Goal: Check status

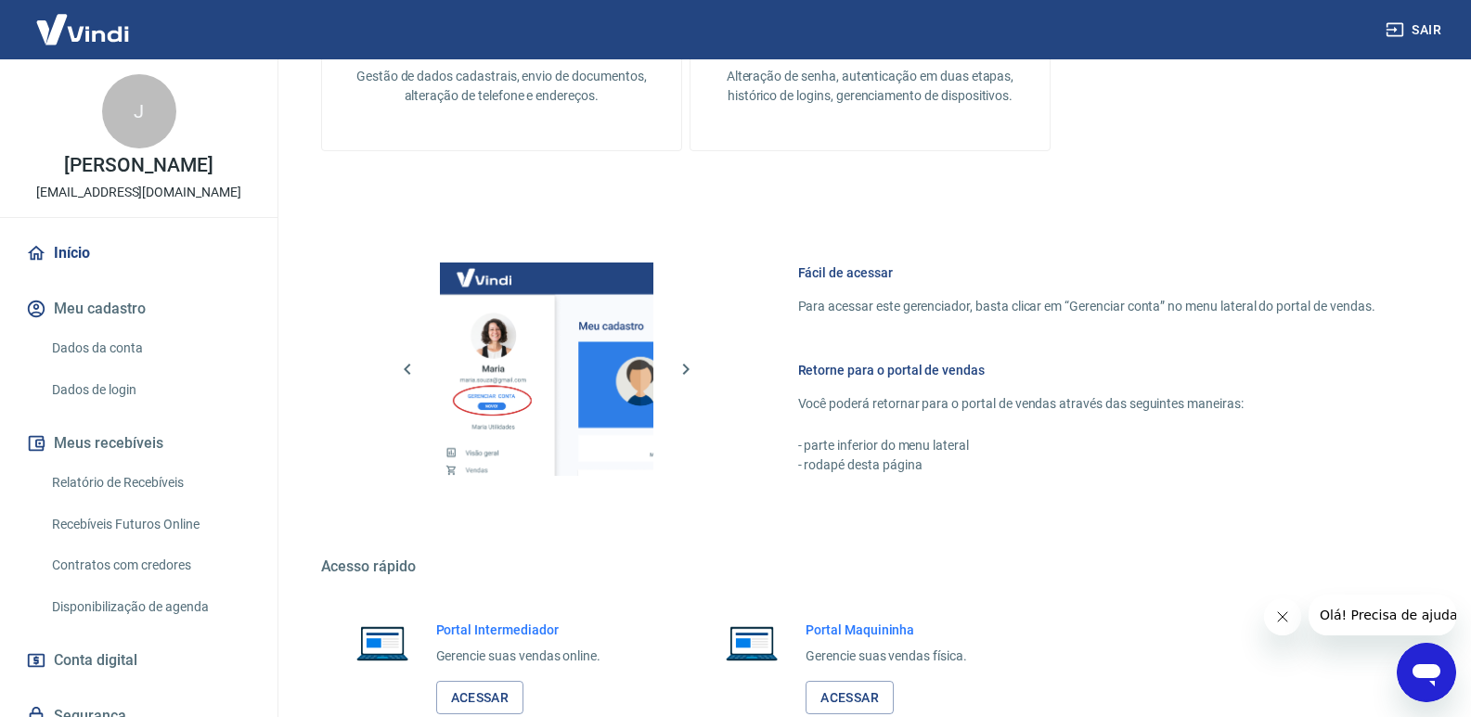
scroll to position [921, 0]
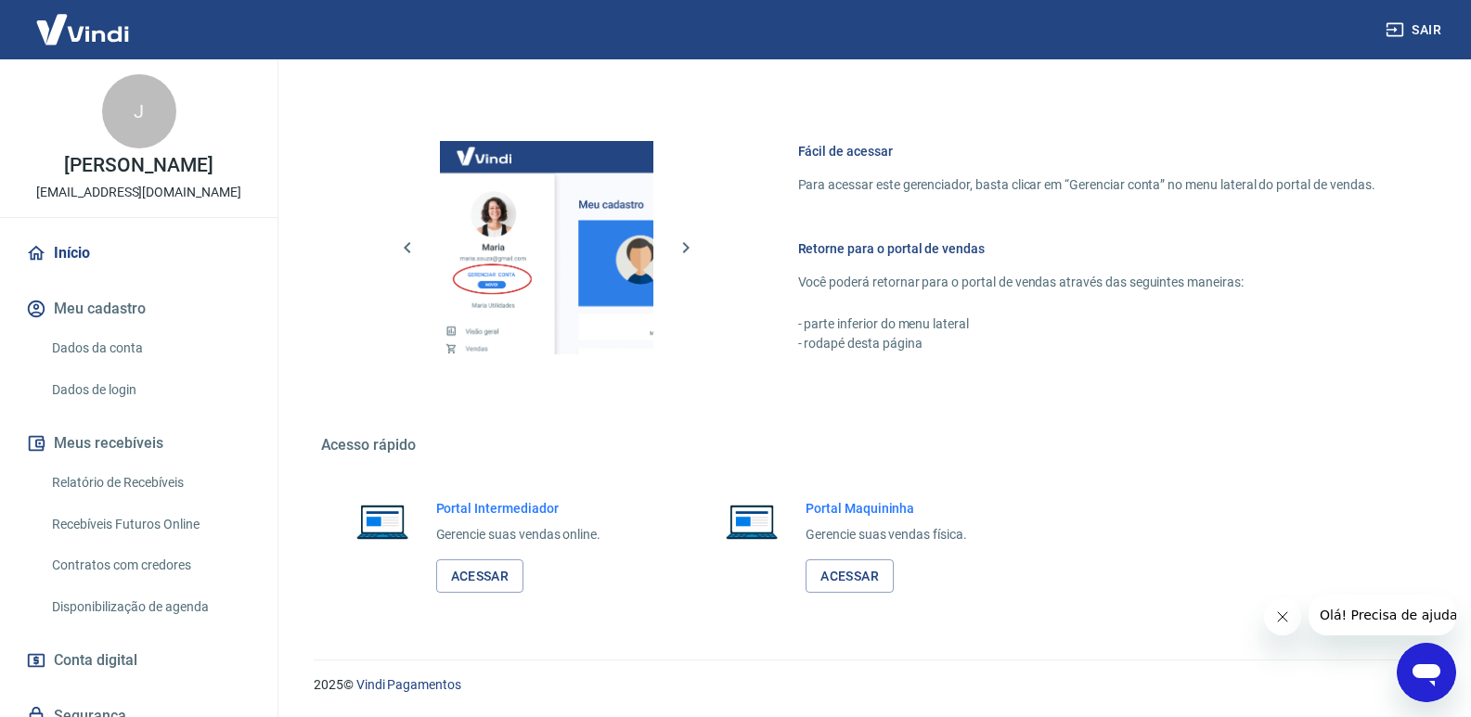
click at [475, 558] on div "Portal Intermediador Gerencie suas vendas online. Acessar" at bounding box center [518, 546] width 165 height 95
click at [483, 589] on link "Acessar" at bounding box center [480, 577] width 88 height 34
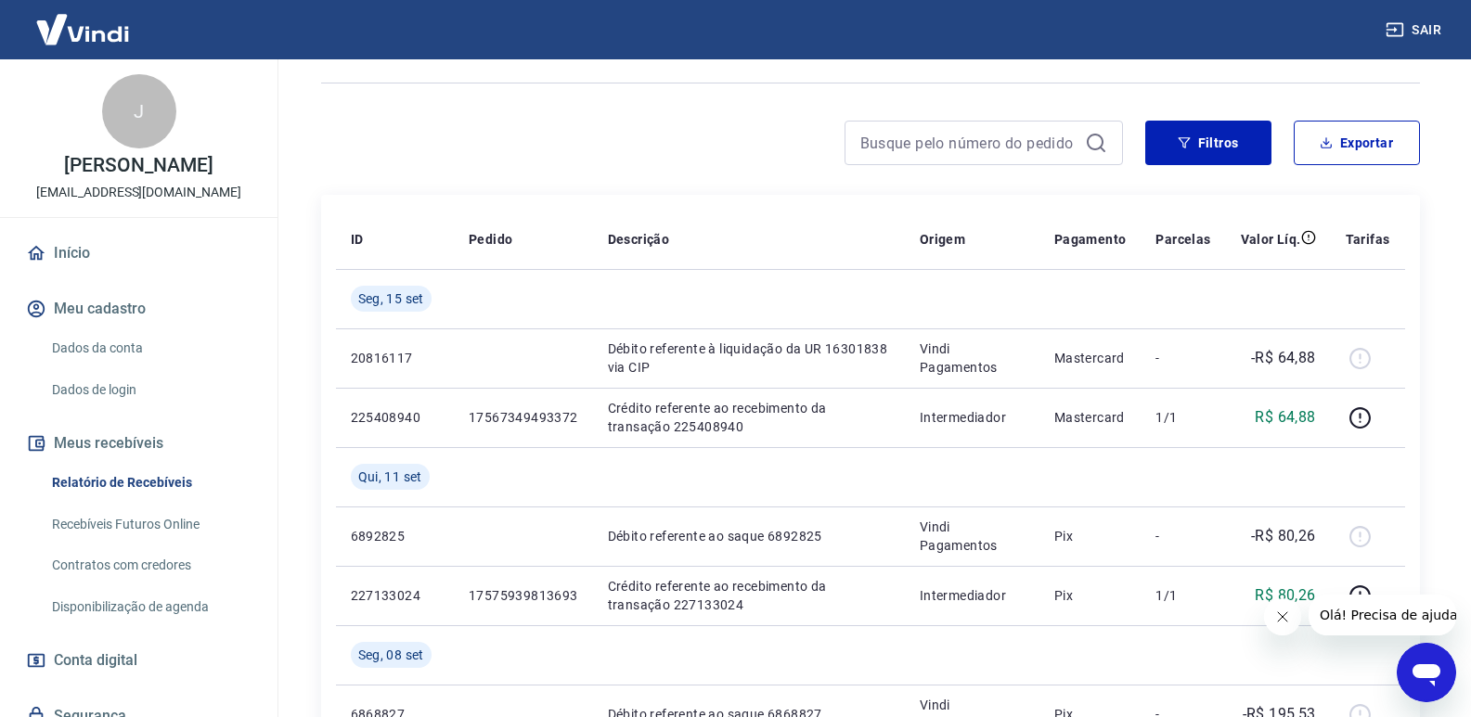
scroll to position [186, 0]
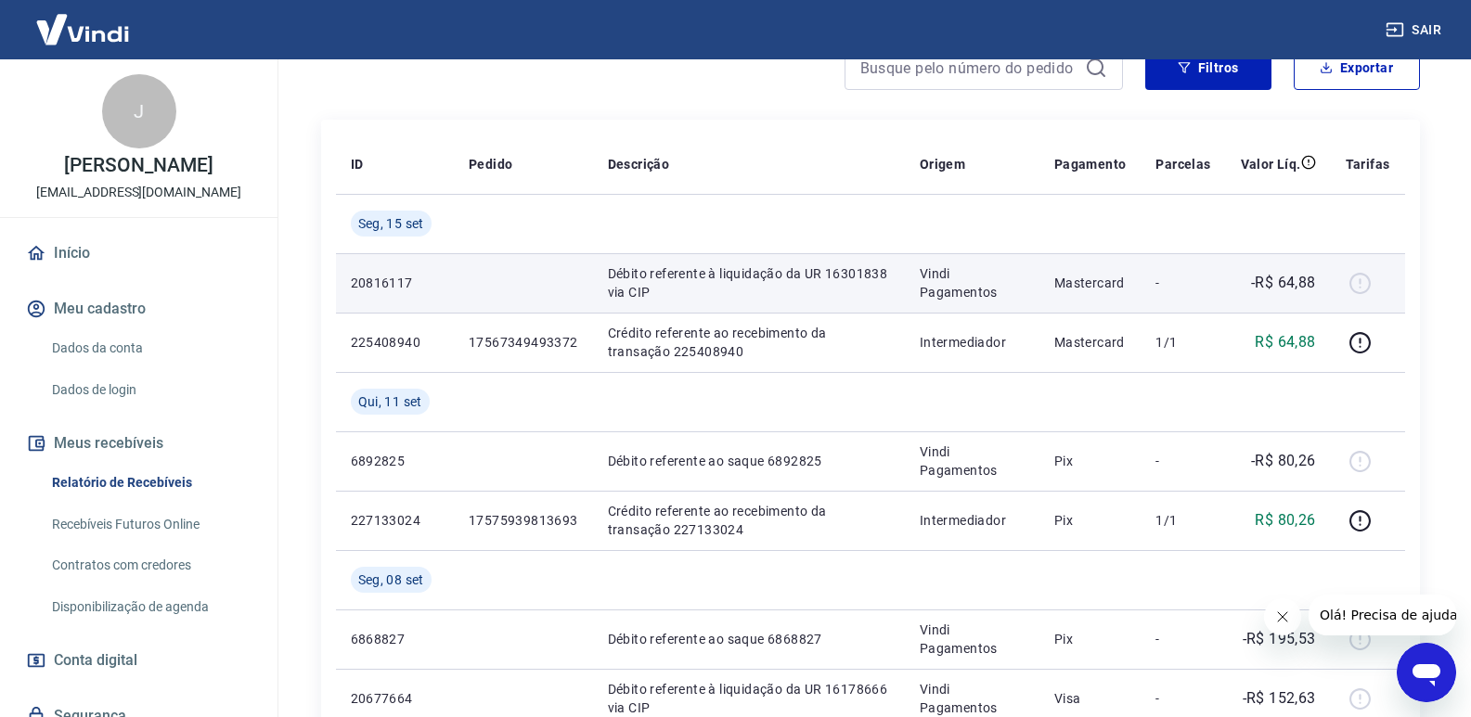
click at [955, 299] on p "Vindi Pagamentos" at bounding box center [972, 282] width 105 height 37
click at [603, 307] on td "Débito referente à liquidação da UR 16301838 via CIP" at bounding box center [749, 282] width 312 height 59
click at [677, 276] on p "Débito referente à liquidação da UR 16301838 via CIP" at bounding box center [749, 282] width 282 height 37
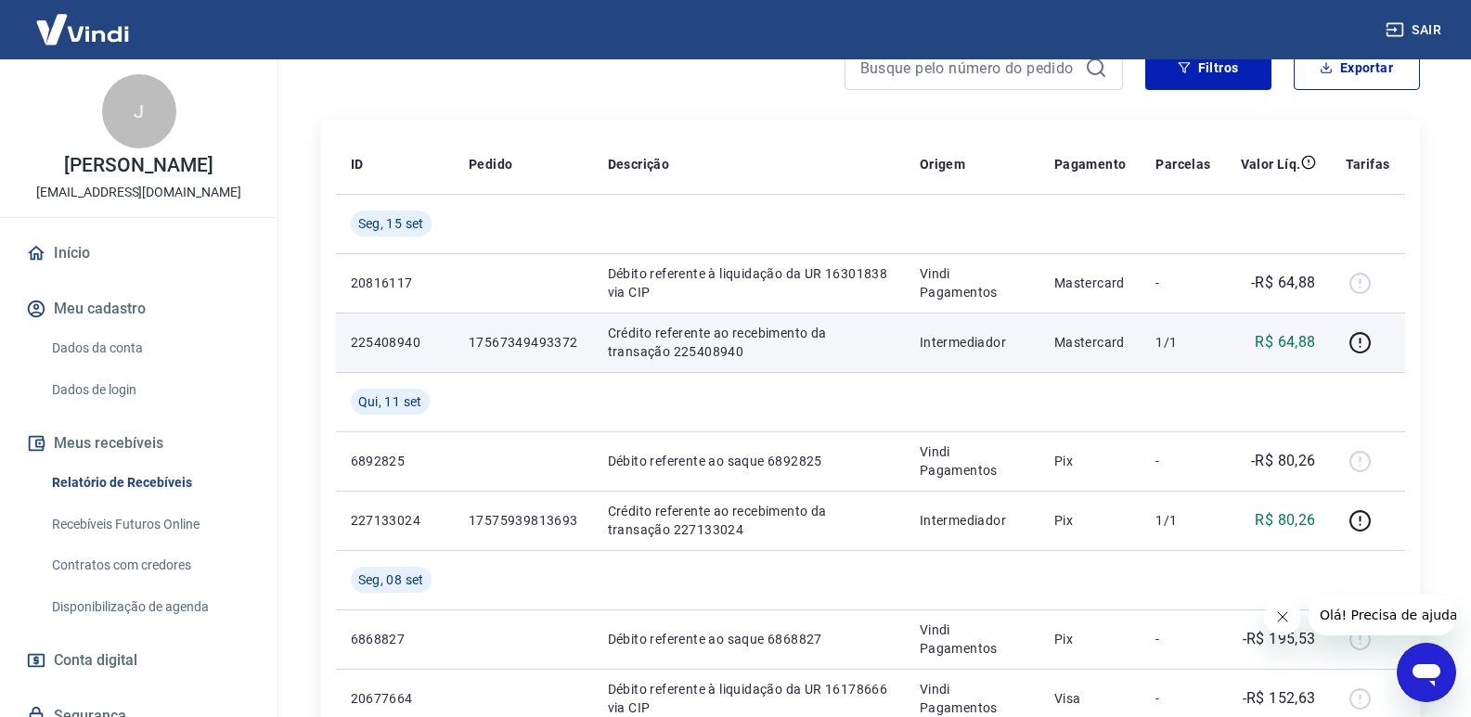
click at [740, 361] on td "Crédito referente ao recebimento da transação 225408940" at bounding box center [749, 342] width 312 height 59
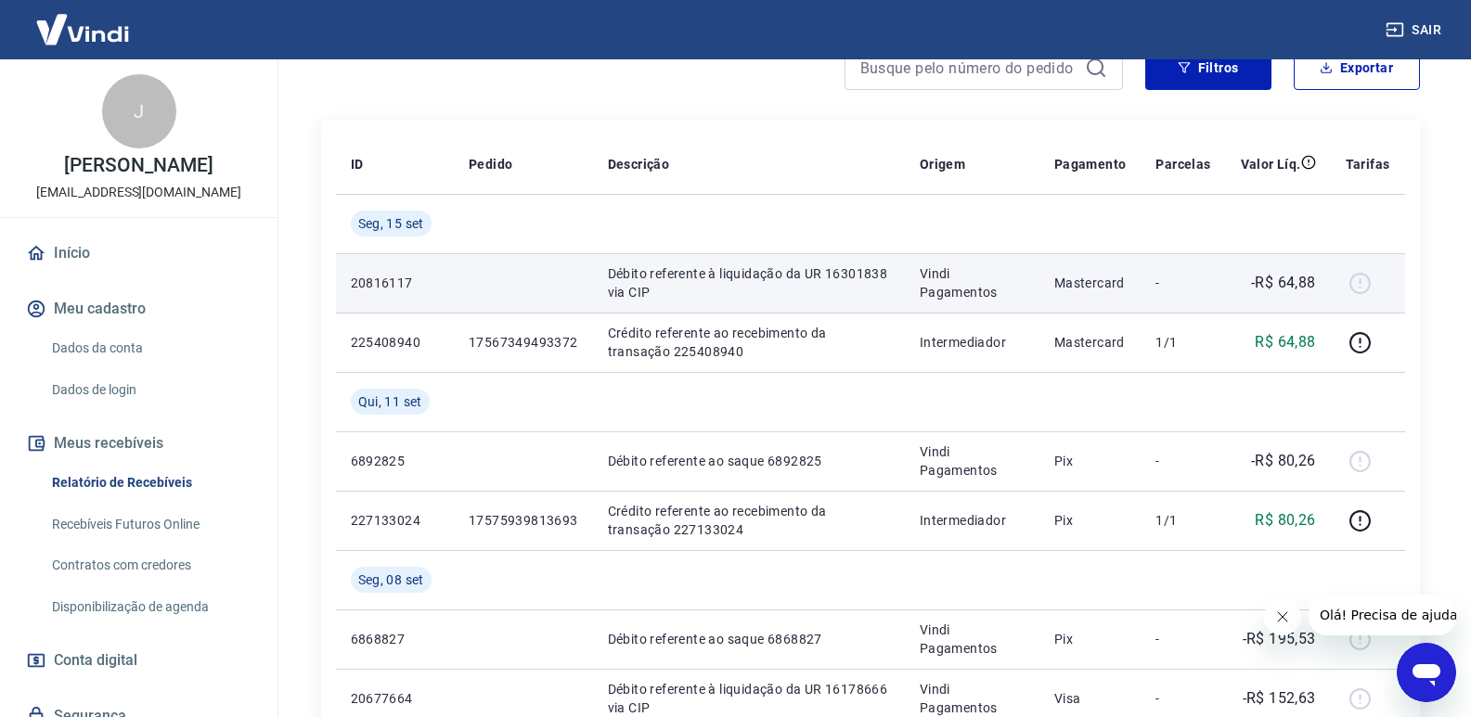
click at [759, 286] on p "Débito referente à liquidação da UR 16301838 via CIP" at bounding box center [749, 282] width 282 height 37
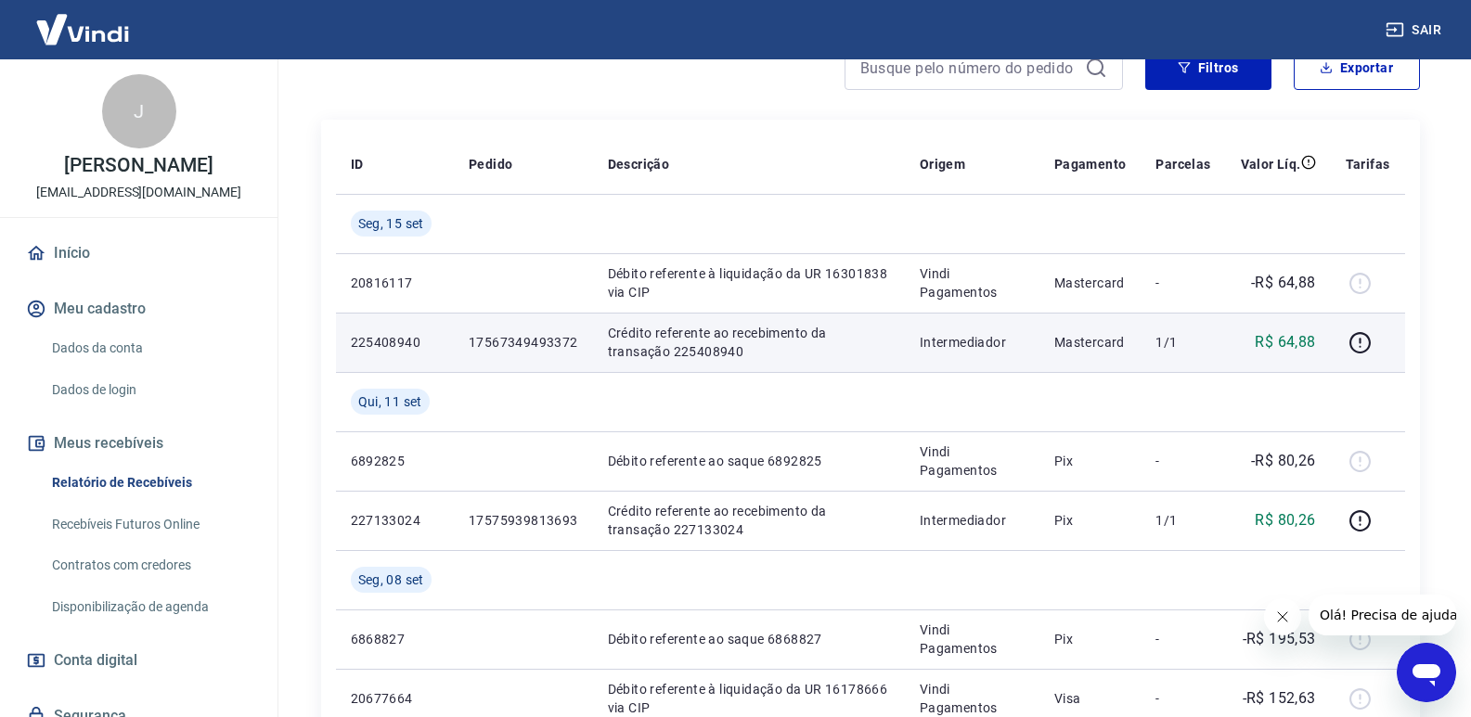
click at [750, 338] on p "Crédito referente ao recebimento da transação 225408940" at bounding box center [749, 342] width 282 height 37
click at [1361, 357] on td at bounding box center [1368, 342] width 74 height 59
click at [1363, 346] on icon "button" at bounding box center [1359, 342] width 23 height 23
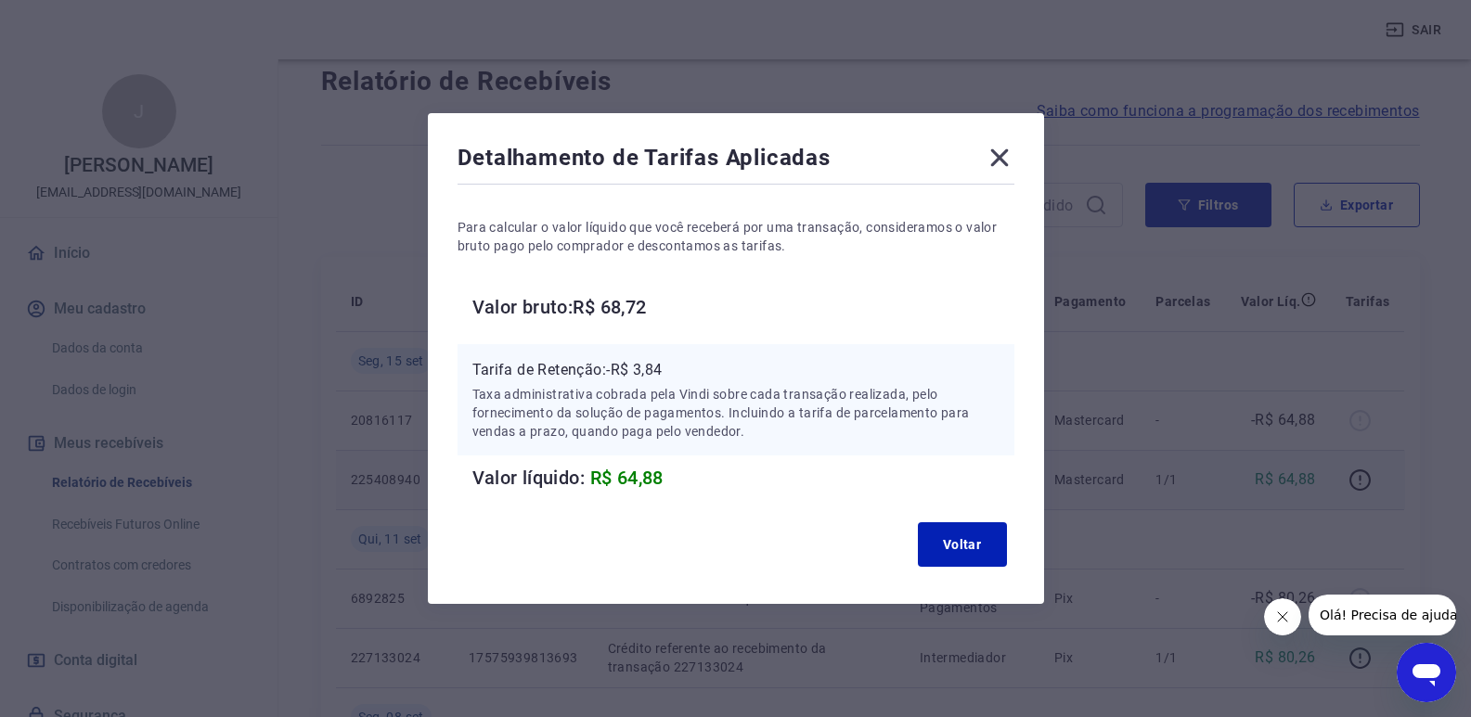
scroll to position [93, 0]
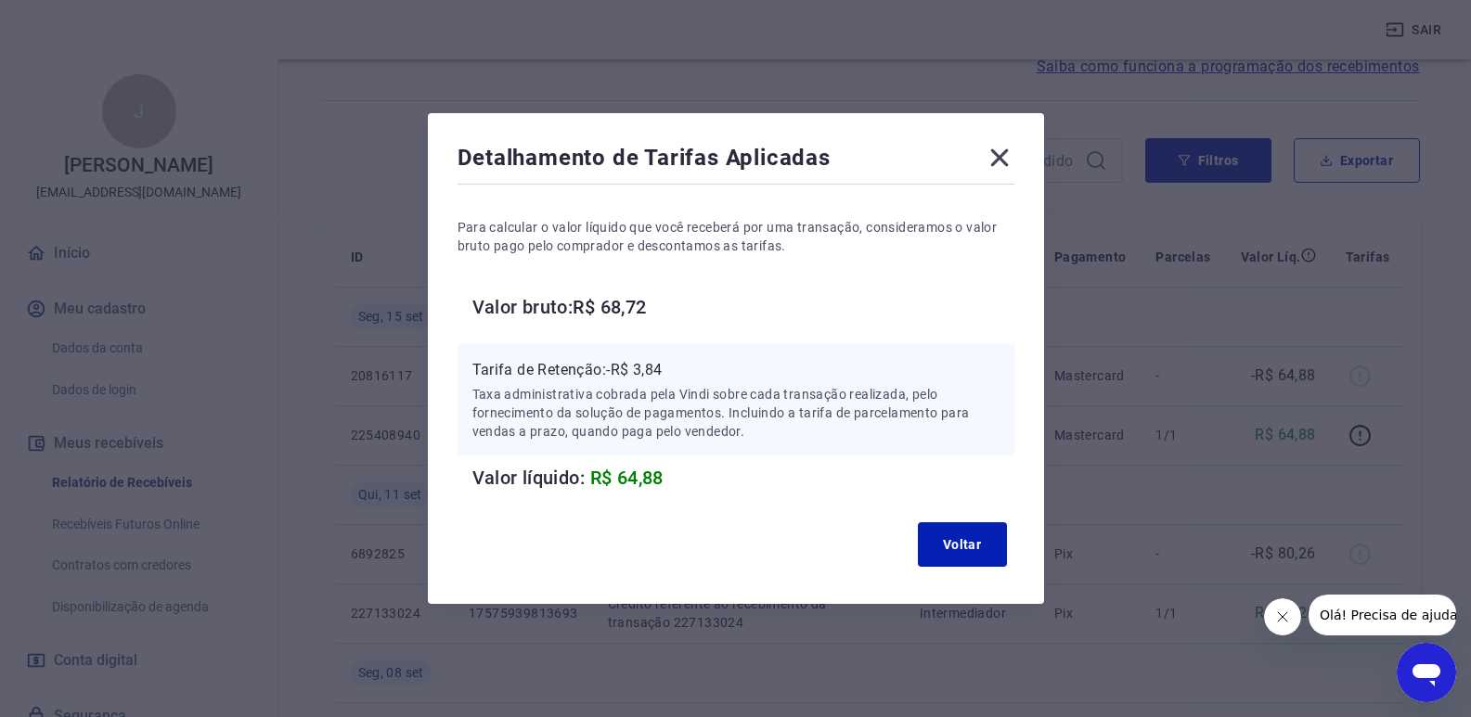
drag, startPoint x: 1010, startPoint y: 150, endPoint x: 1012, endPoint y: 174, distance: 23.3
click at [1010, 160] on icon at bounding box center [999, 158] width 30 height 30
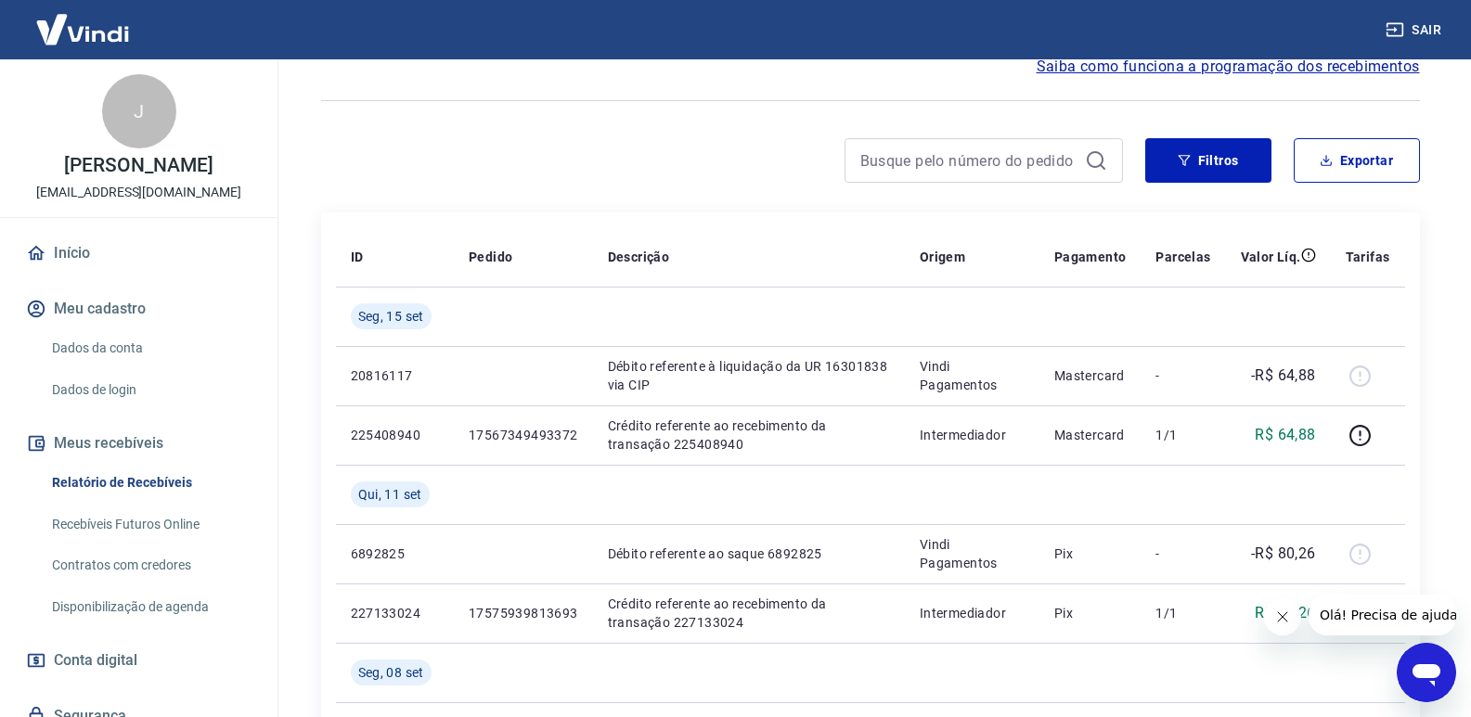
click at [1012, 174] on div at bounding box center [983, 160] width 278 height 45
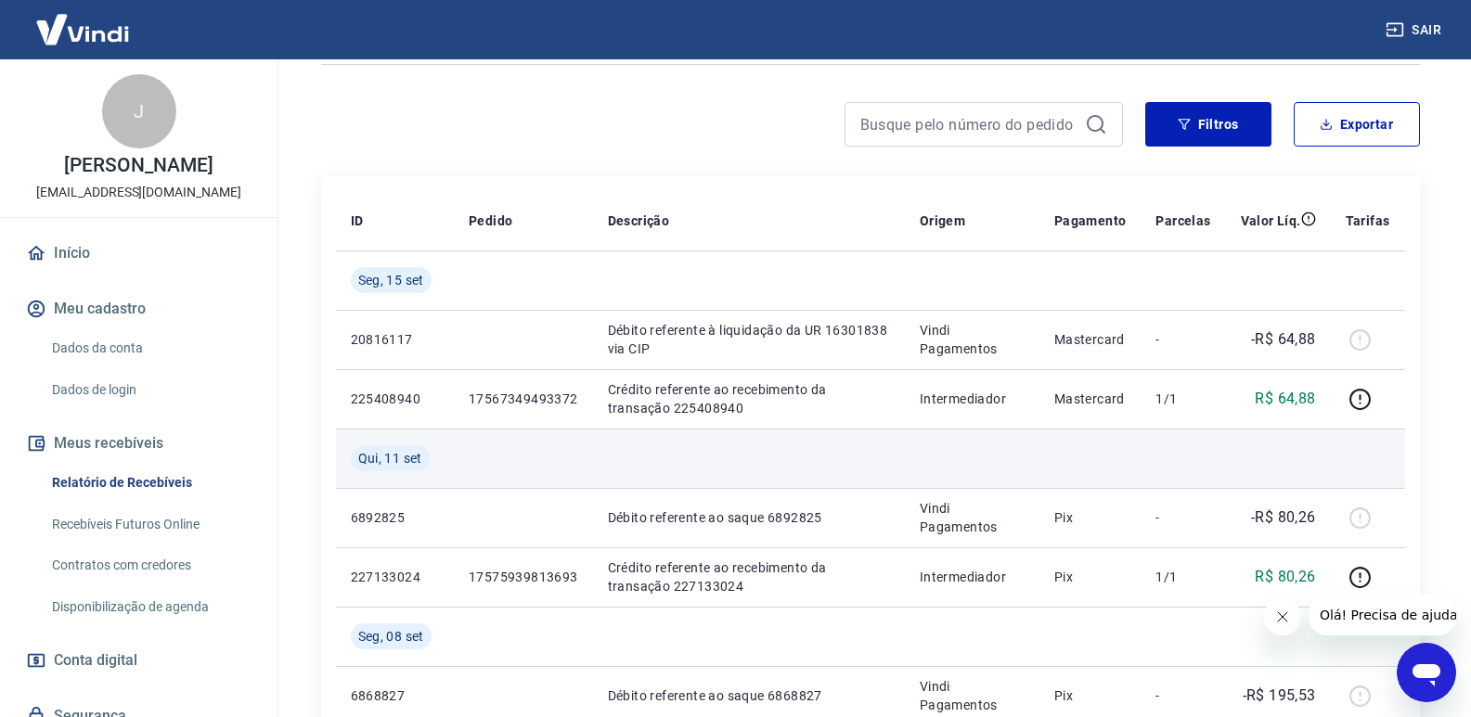
scroll to position [0, 0]
